Goal: Task Accomplishment & Management: Complete application form

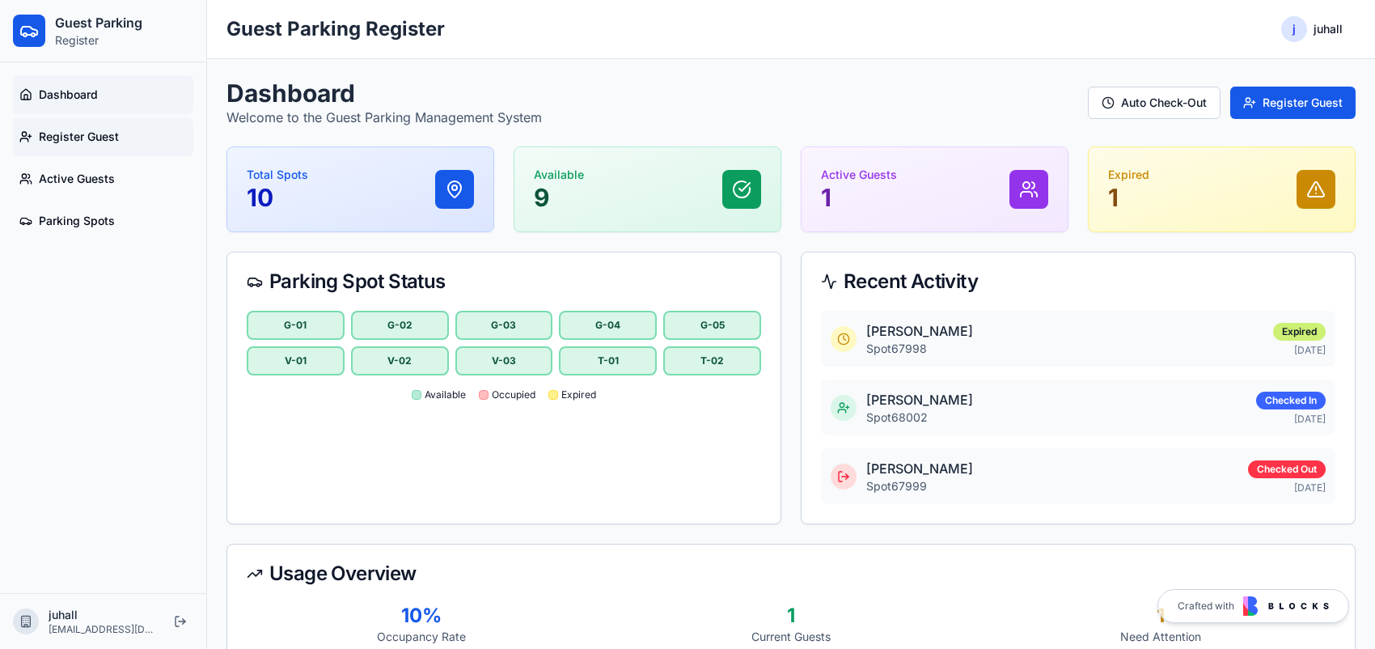
click at [78, 129] on span "Register Guest" at bounding box center [79, 137] width 80 height 16
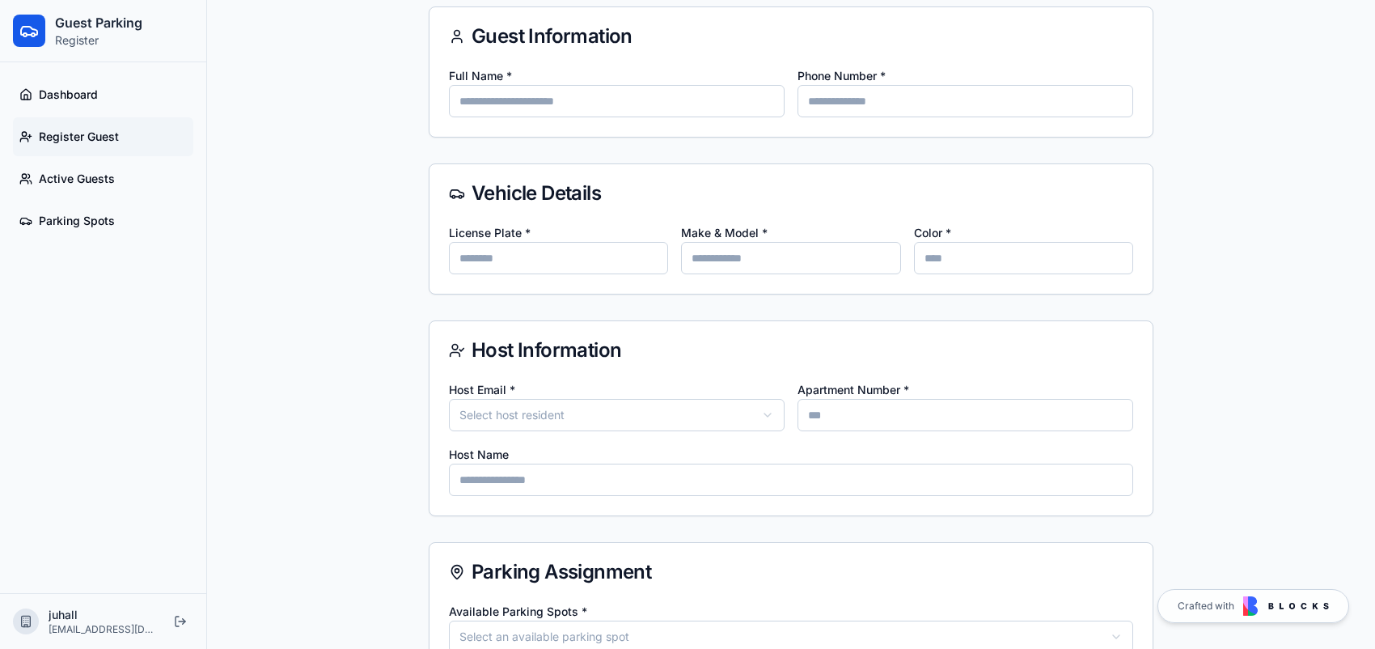
scroll to position [162, 0]
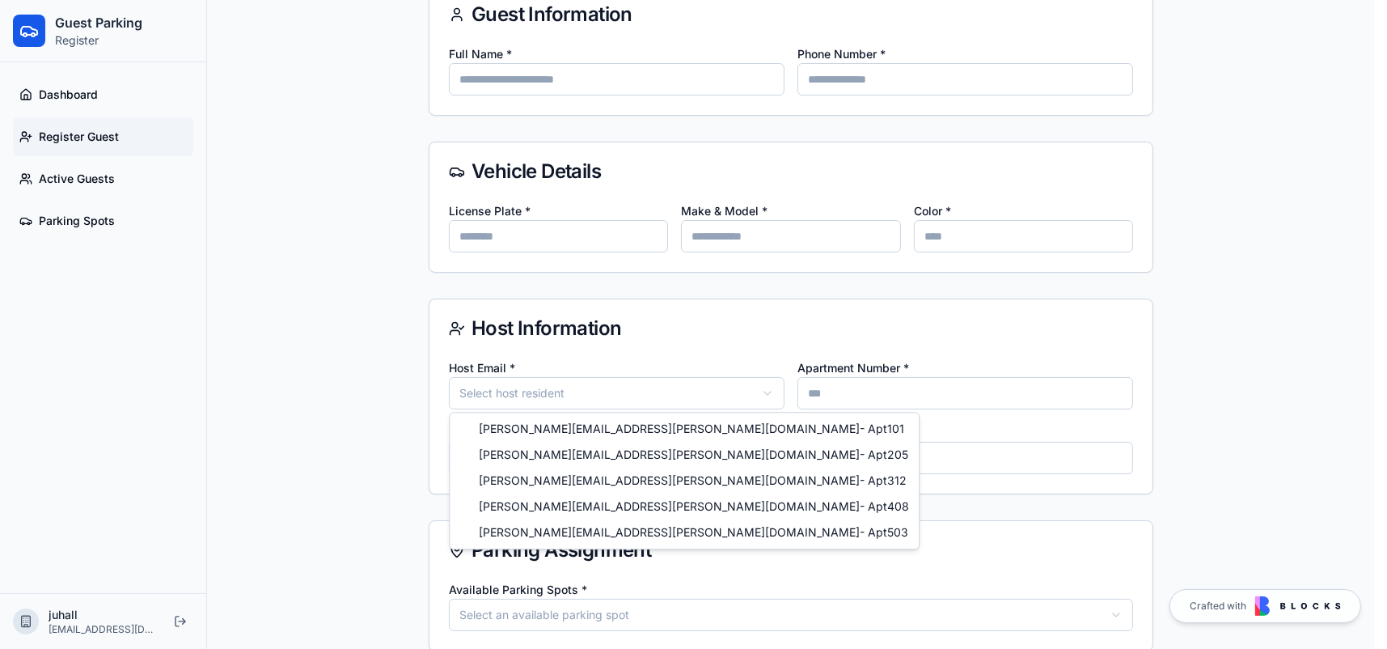
click at [760, 398] on html "**********" at bounding box center [693, 420] width 1387 height 1164
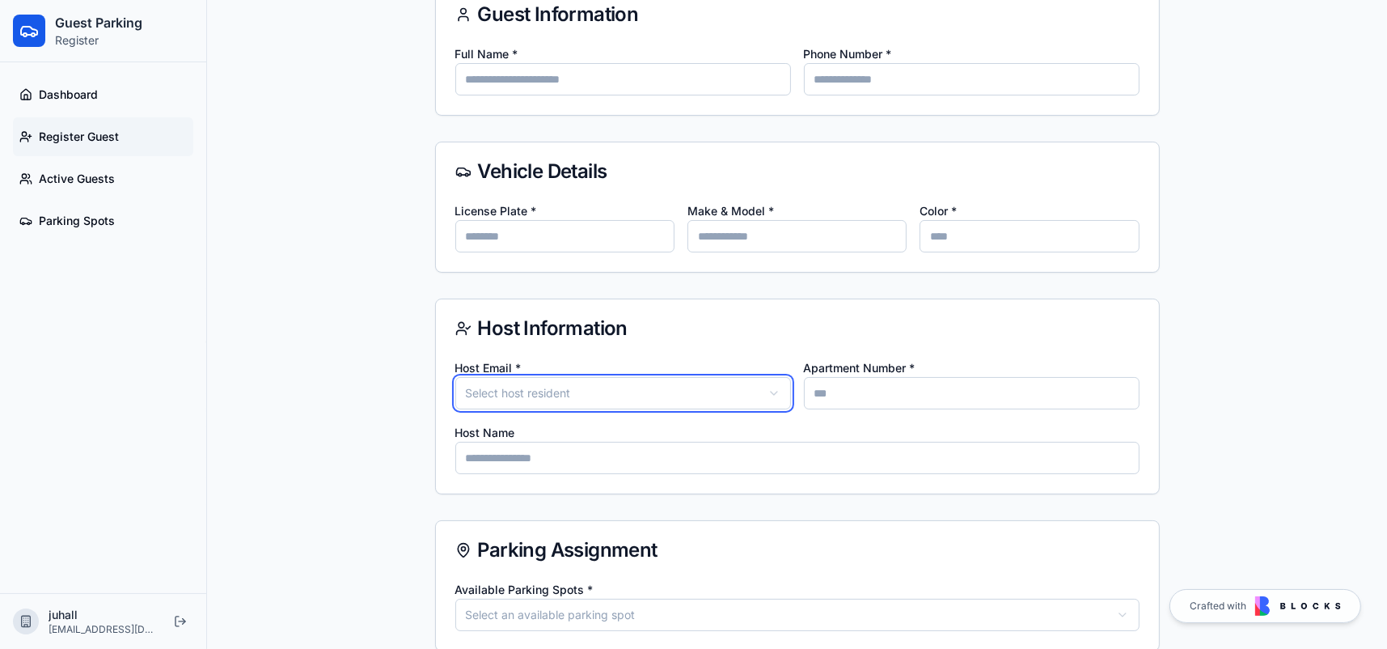
click at [755, 390] on html "**********" at bounding box center [693, 420] width 1387 height 1164
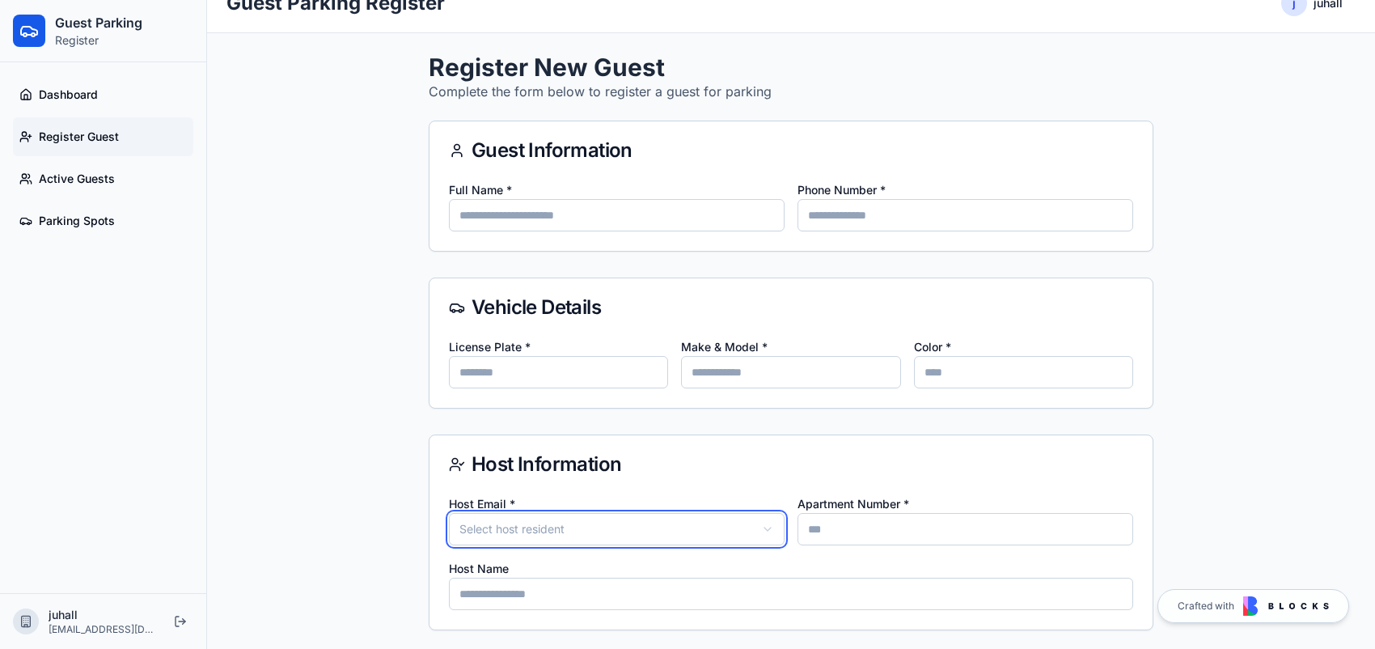
scroll to position [0, 0]
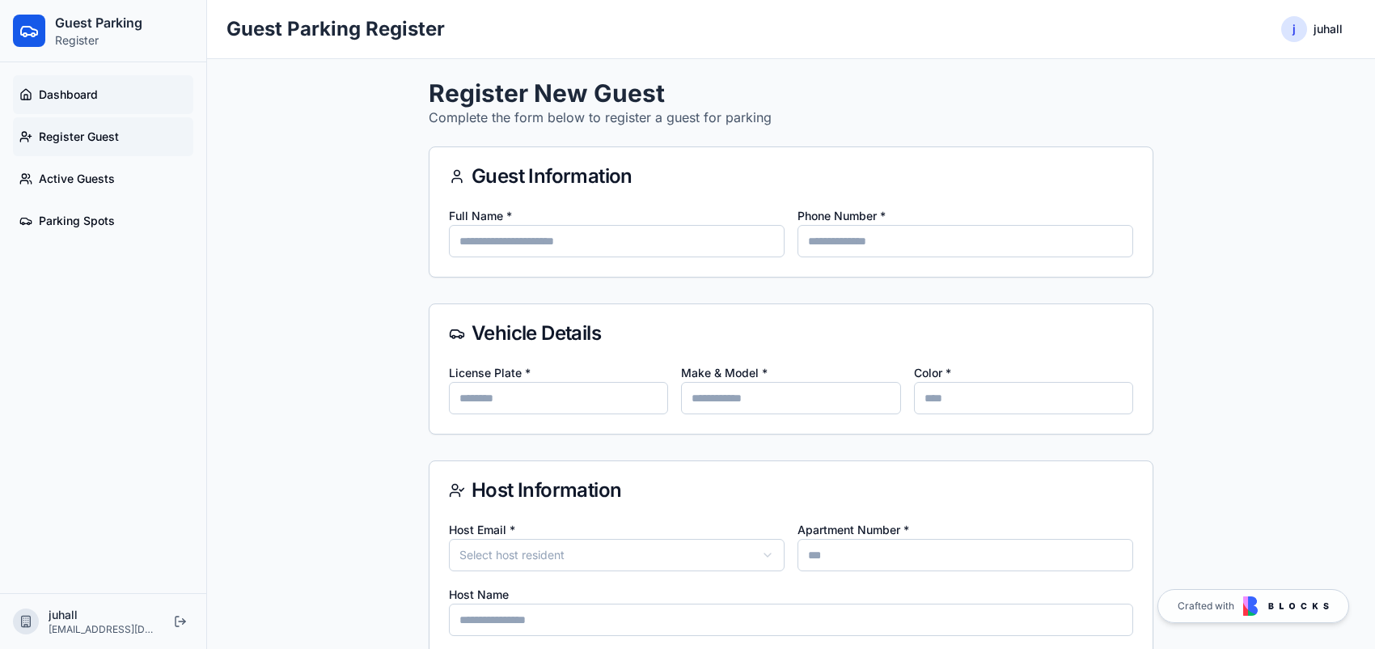
click at [62, 88] on span "Dashboard" at bounding box center [68, 95] width 59 height 16
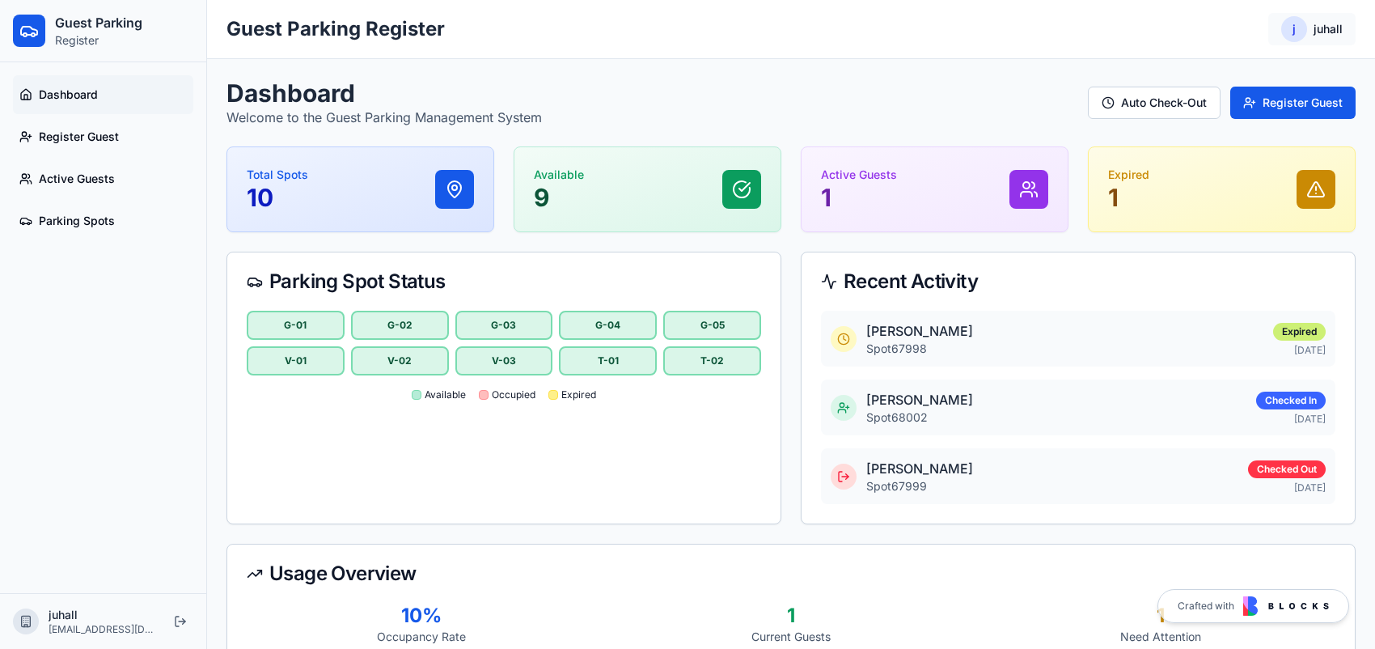
click at [1331, 29] on html "Guest Parking Register Dashboard Register Guest Active Guests Parking Spots [PE…" at bounding box center [687, 342] width 1375 height 684
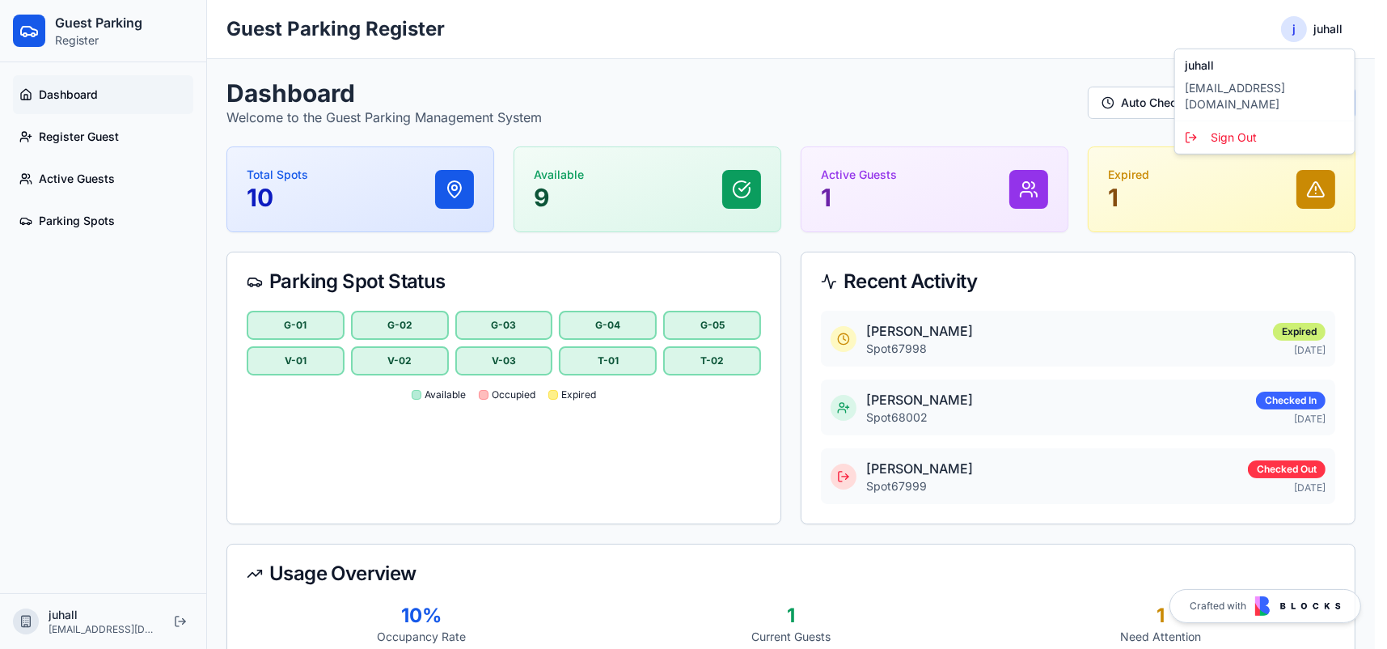
click at [659, 69] on html "Guest Parking Register Dashboard Register Guest Active Guests Parking Spots [PE…" at bounding box center [693, 342] width 1387 height 684
click at [1303, 30] on html "Guest Parking Register Dashboard Register Guest Active Guests Parking Spots [PE…" at bounding box center [693, 342] width 1387 height 684
click at [101, 628] on html "Guest Parking Register Dashboard Register Guest Active Guests Parking Spots [PE…" at bounding box center [693, 342] width 1387 height 684
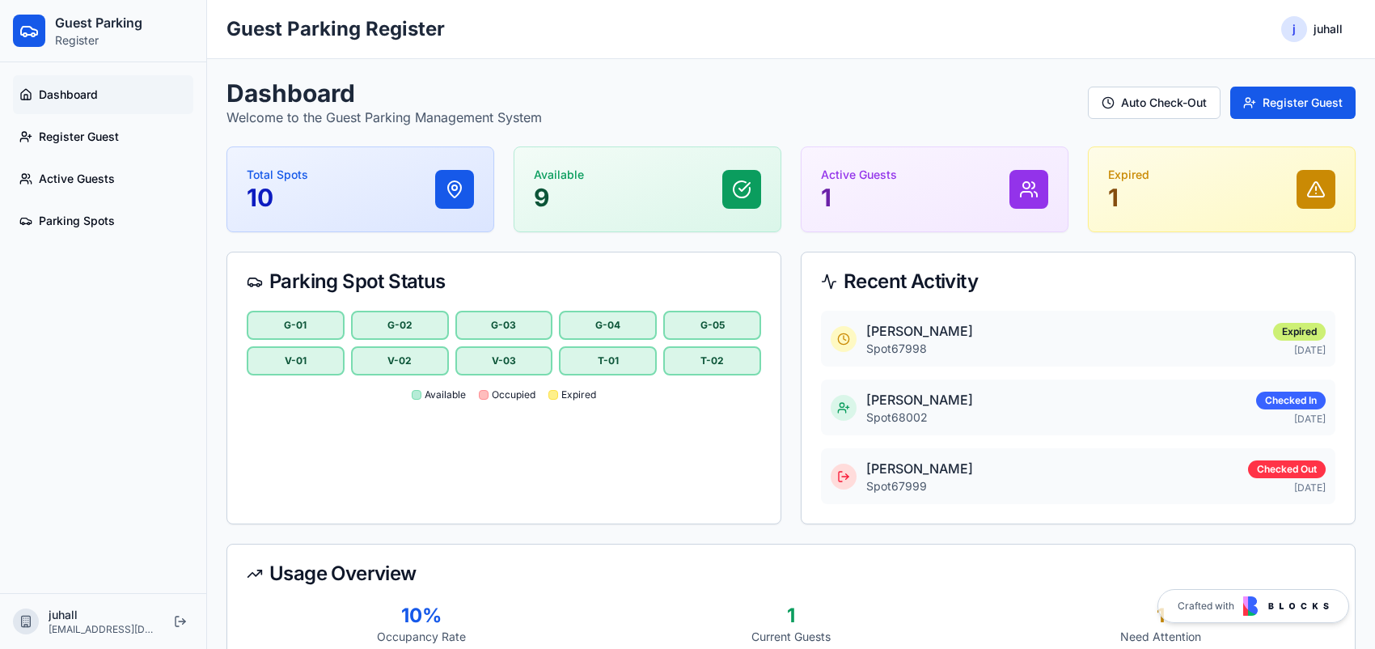
click at [24, 626] on icon at bounding box center [25, 625] width 3 height 2
click at [74, 39] on p "Register" at bounding box center [98, 40] width 87 height 16
click at [37, 38] on icon at bounding box center [28, 30] width 19 height 19
click at [40, 100] on span "Dashboard" at bounding box center [68, 95] width 59 height 16
click at [256, 99] on h1 "Dashboard" at bounding box center [383, 92] width 315 height 29
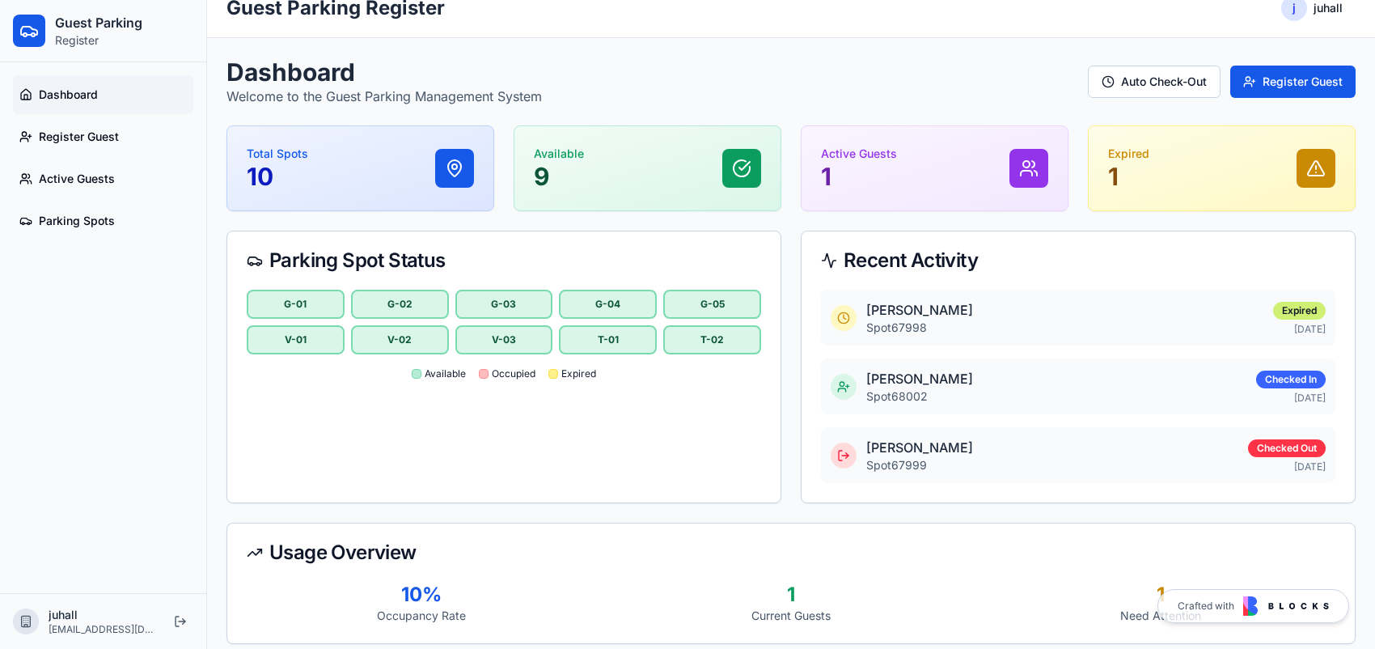
scroll to position [33, 0]
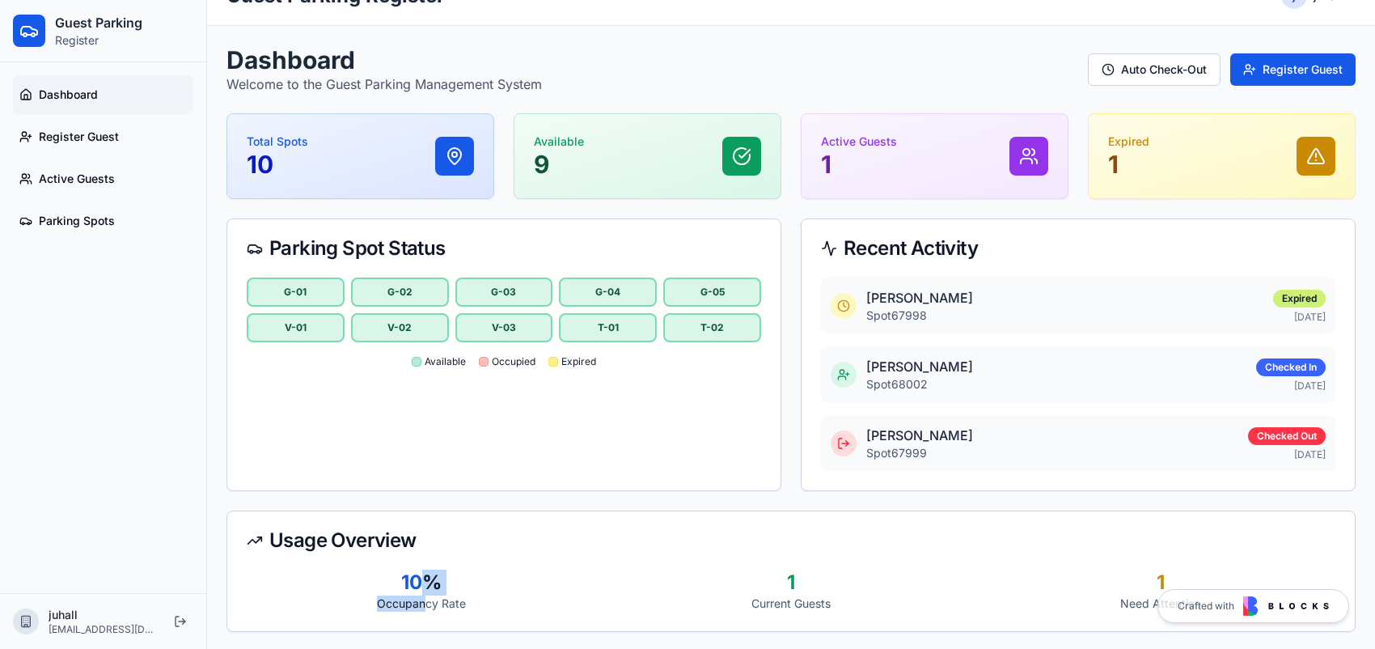
drag, startPoint x: 426, startPoint y: 593, endPoint x: 412, endPoint y: 575, distance: 22.5
click at [420, 585] on div "10 % Occupancy Rate" at bounding box center [422, 590] width 350 height 42
click at [1270, 431] on div "Checked Out" at bounding box center [1287, 436] width 78 height 18
drag, startPoint x: 1197, startPoint y: 168, endPoint x: 1186, endPoint y: 160, distance: 13.3
click at [1196, 168] on div "Expired 1" at bounding box center [1221, 155] width 227 height 45
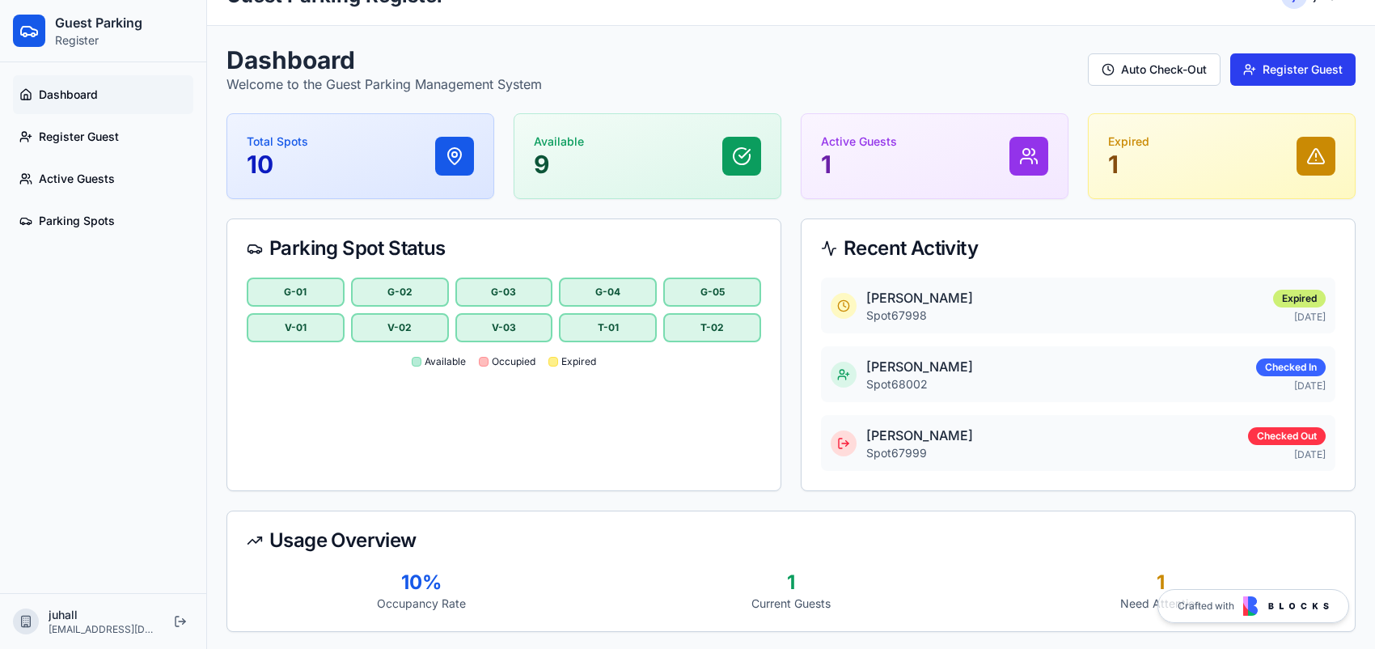
click at [1302, 77] on button "Register Guest" at bounding box center [1292, 69] width 125 height 32
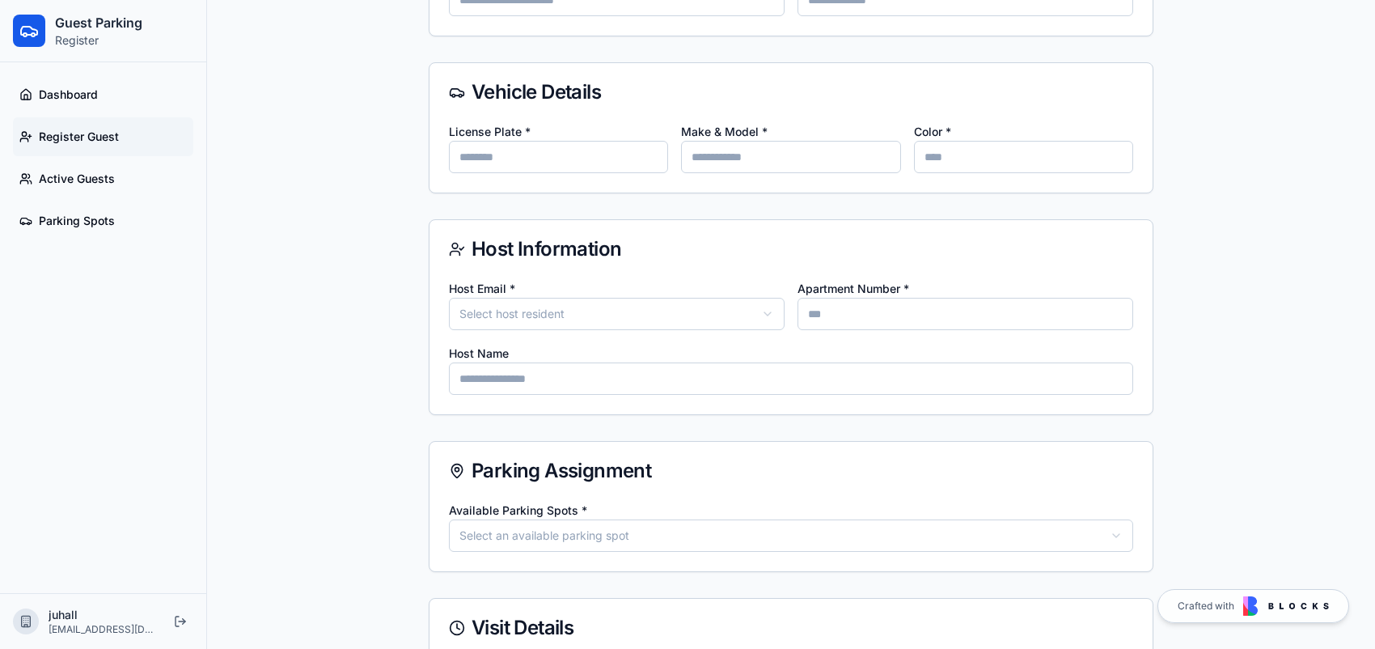
scroll to position [514, 0]
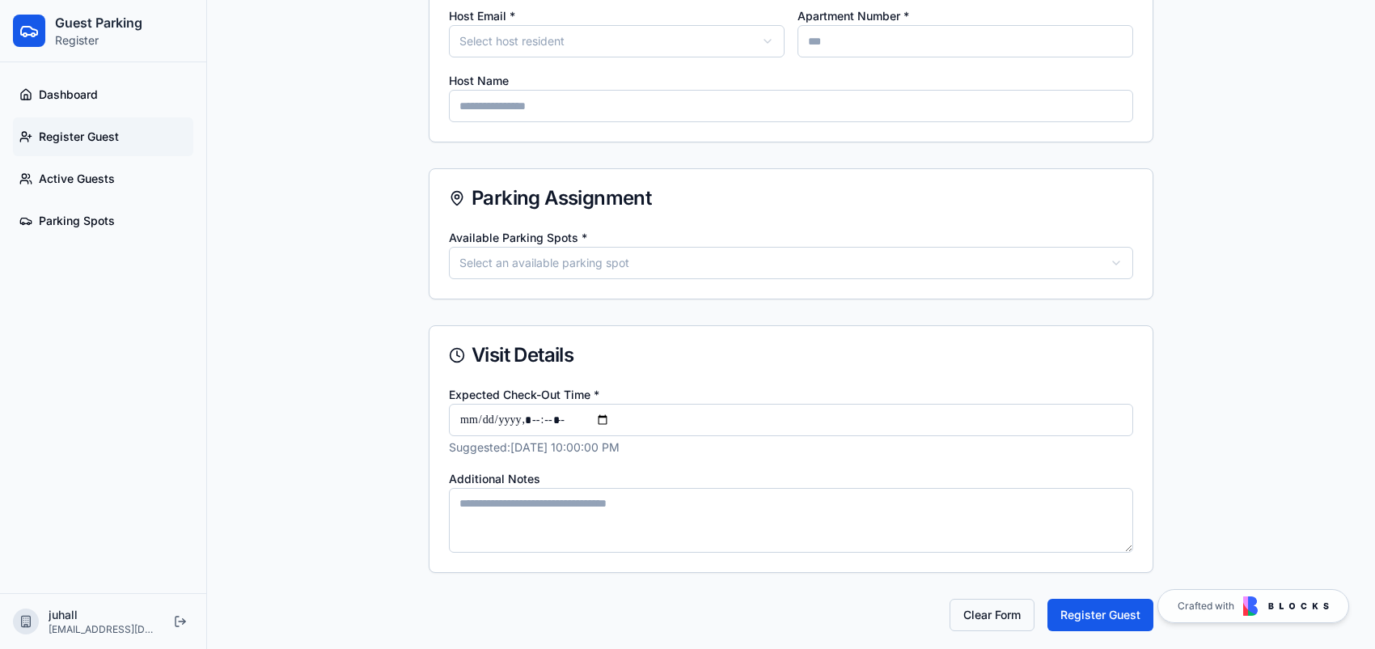
click at [1013, 605] on button "Clear Form" at bounding box center [991, 614] width 85 height 32
click at [1203, 602] on span "Crafted with" at bounding box center [1205, 605] width 57 height 13
